Goal: Use online tool/utility: Utilize a website feature to perform a specific function

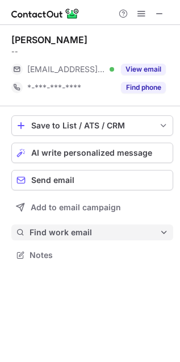
scroll to position [247, 180]
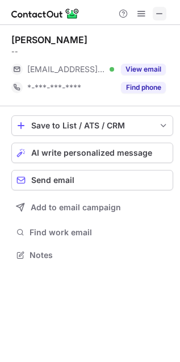
click at [163, 16] on span at bounding box center [159, 13] width 9 height 9
